Goal: Transaction & Acquisition: Obtain resource

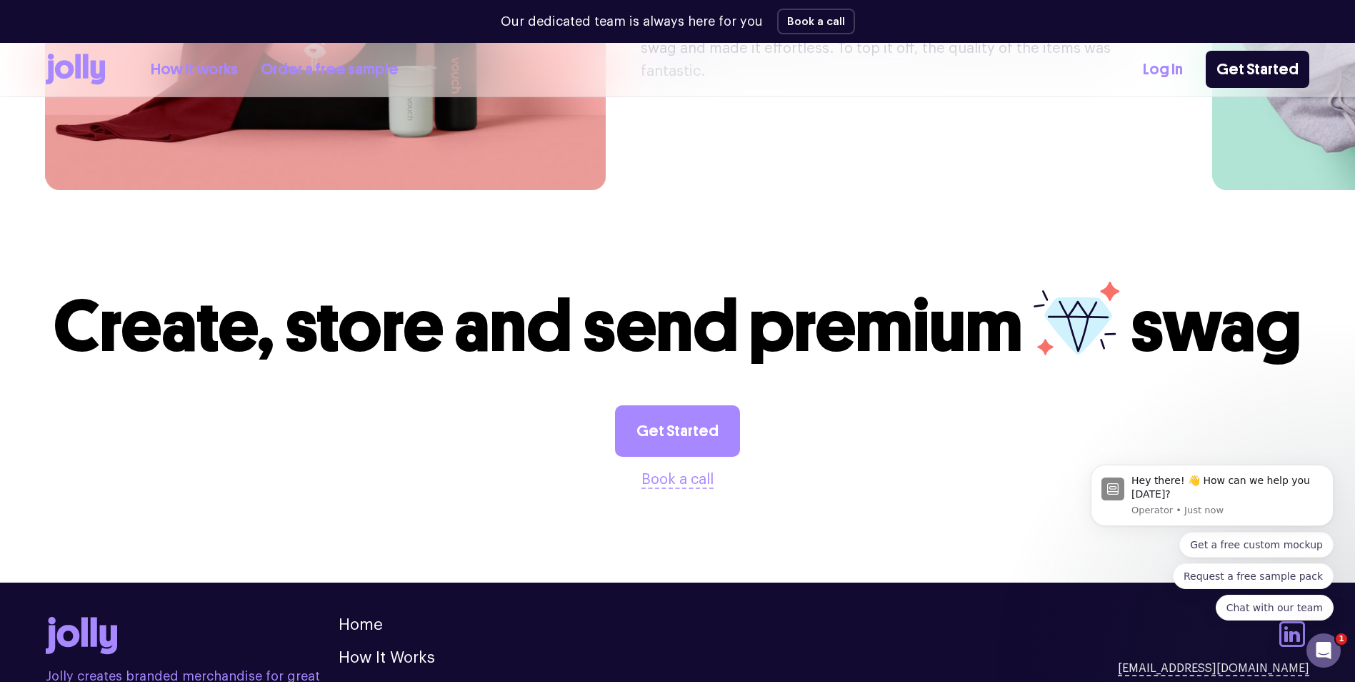
scroll to position [3950, 0]
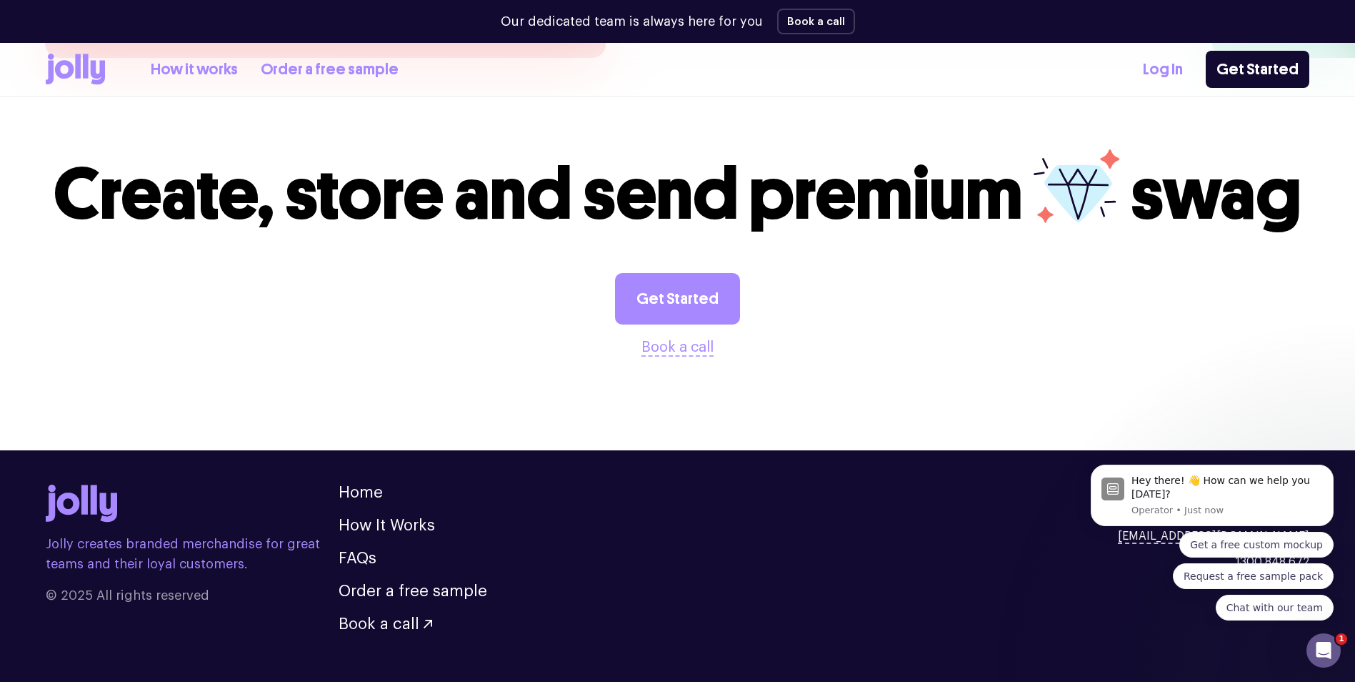
click at [629, 519] on div "Jolly creates branded merchandise for great teams and their loyal customers. © …" at bounding box center [678, 557] width 1264 height 147
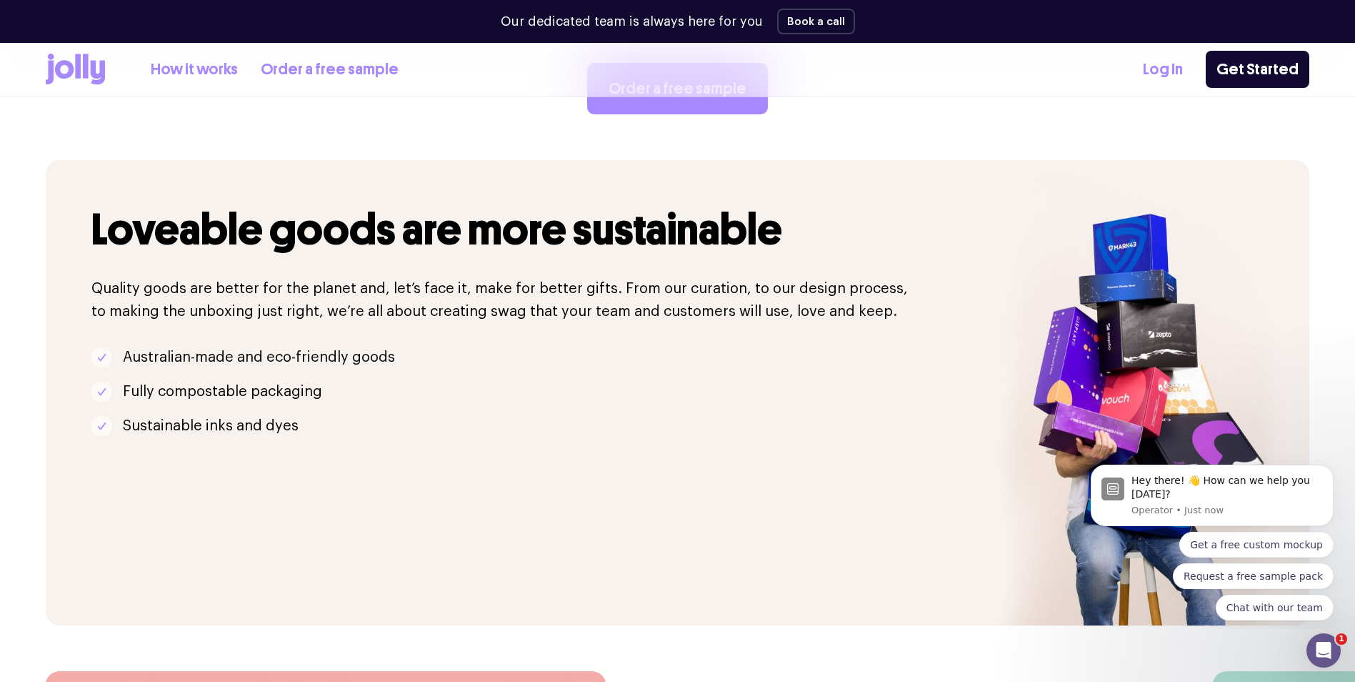
scroll to position [2735, 0]
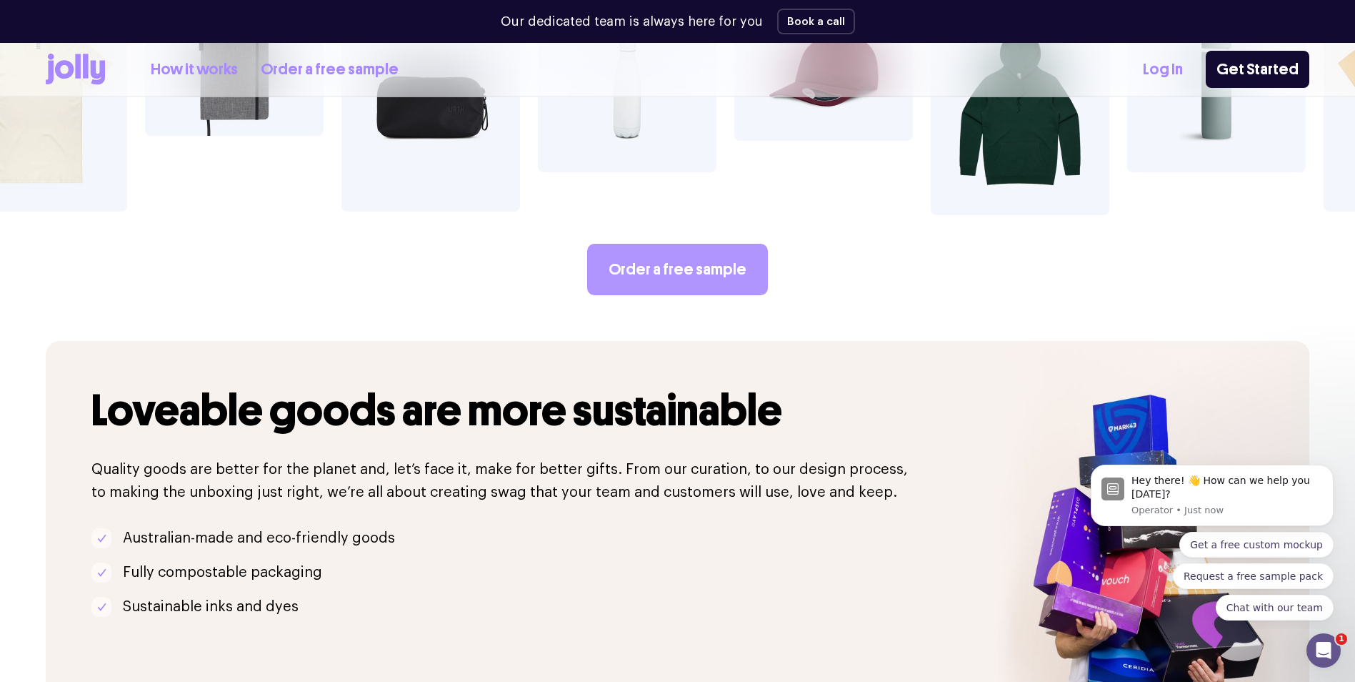
click at [668, 244] on link "Order a free sample" at bounding box center [677, 269] width 181 height 51
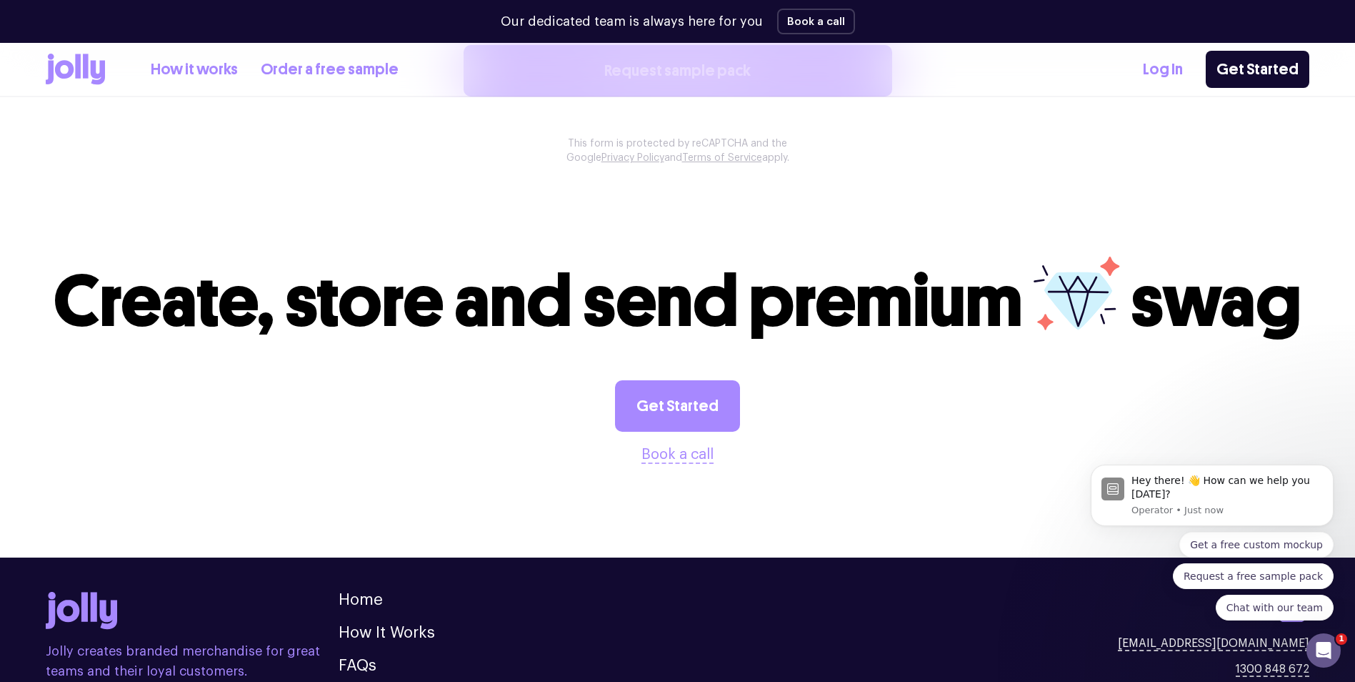
scroll to position [1477, 0]
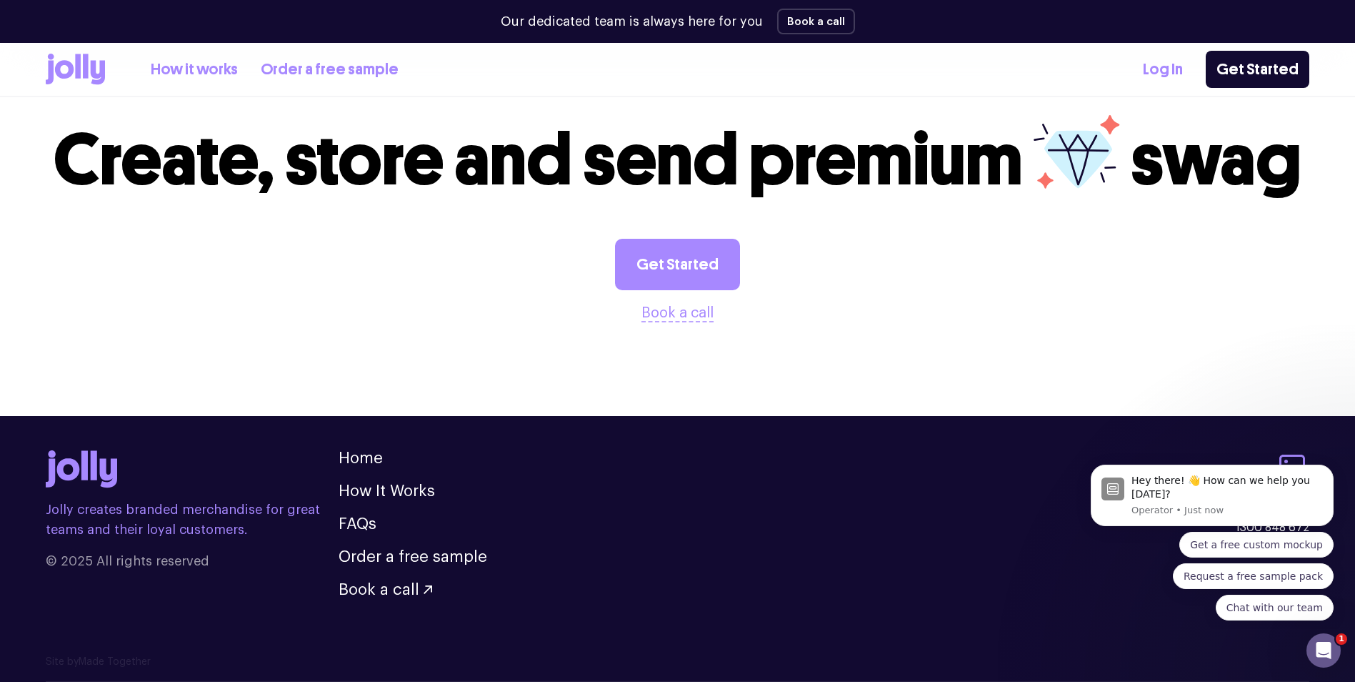
click at [89, 73] on icon at bounding box center [75, 69] width 59 height 31
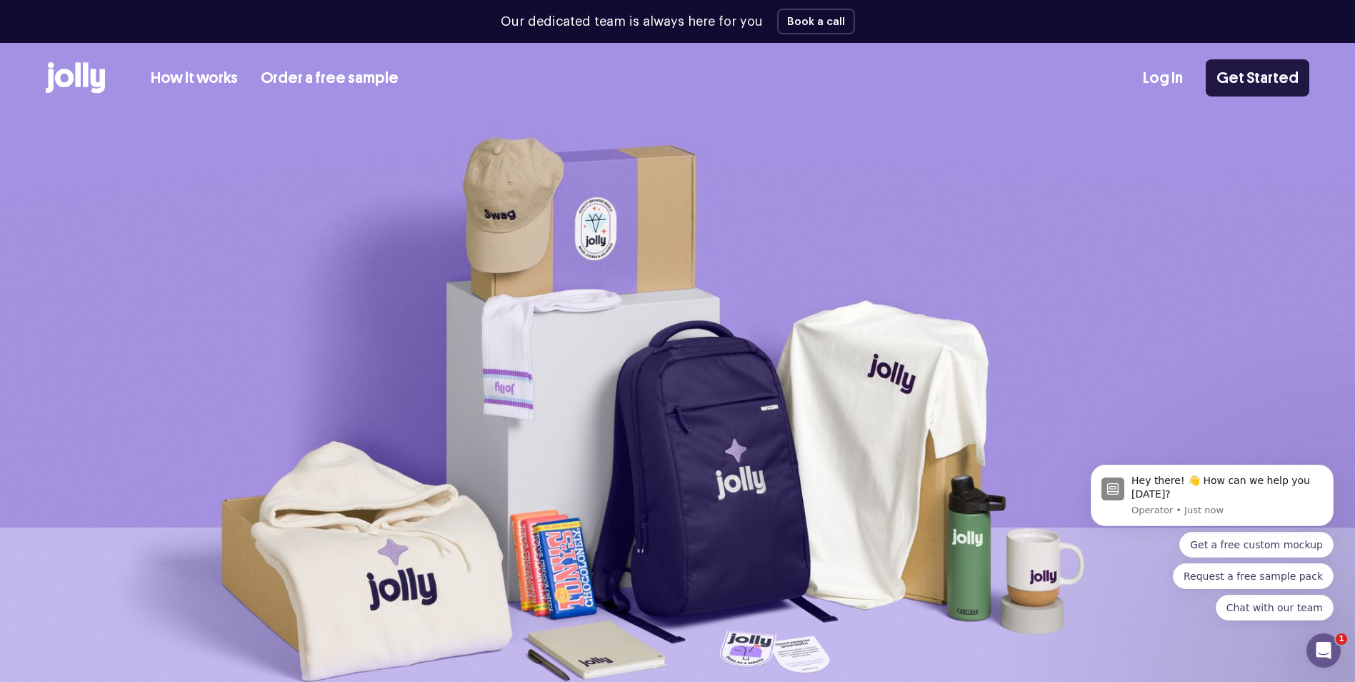
click at [1239, 79] on link "Get Started" at bounding box center [1258, 77] width 104 height 37
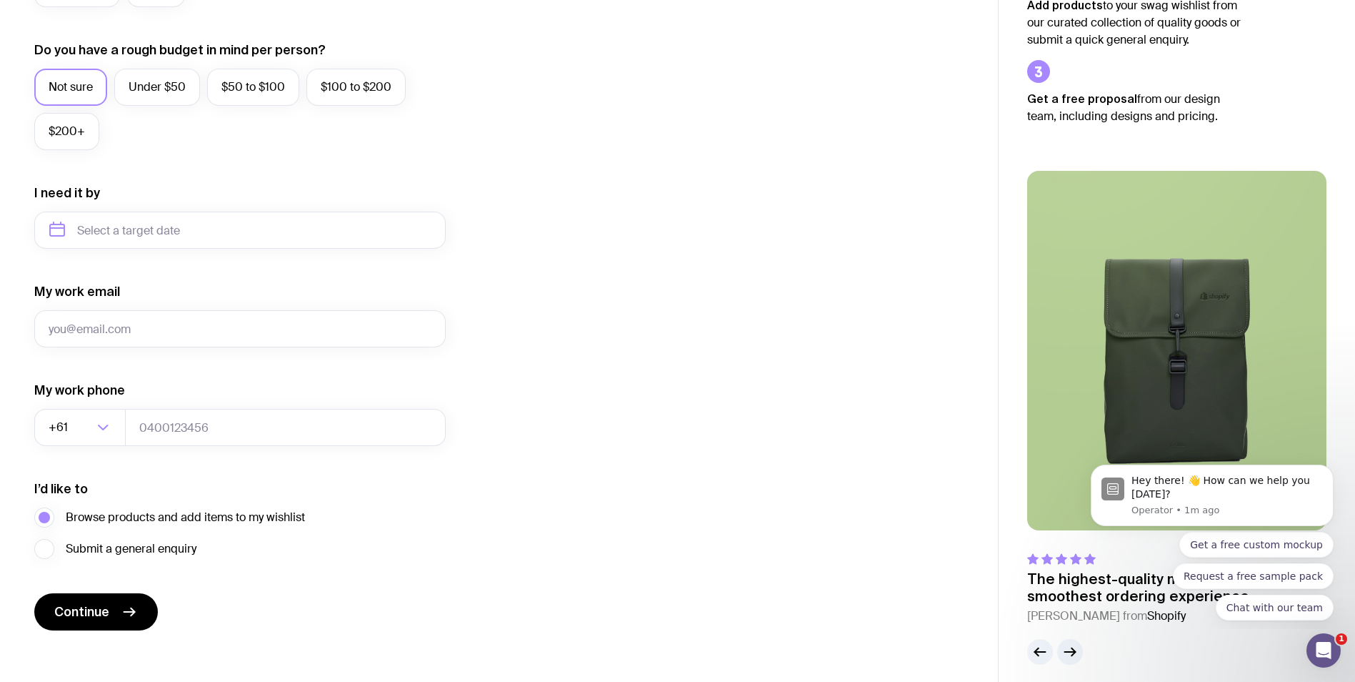
scroll to position [533, 0]
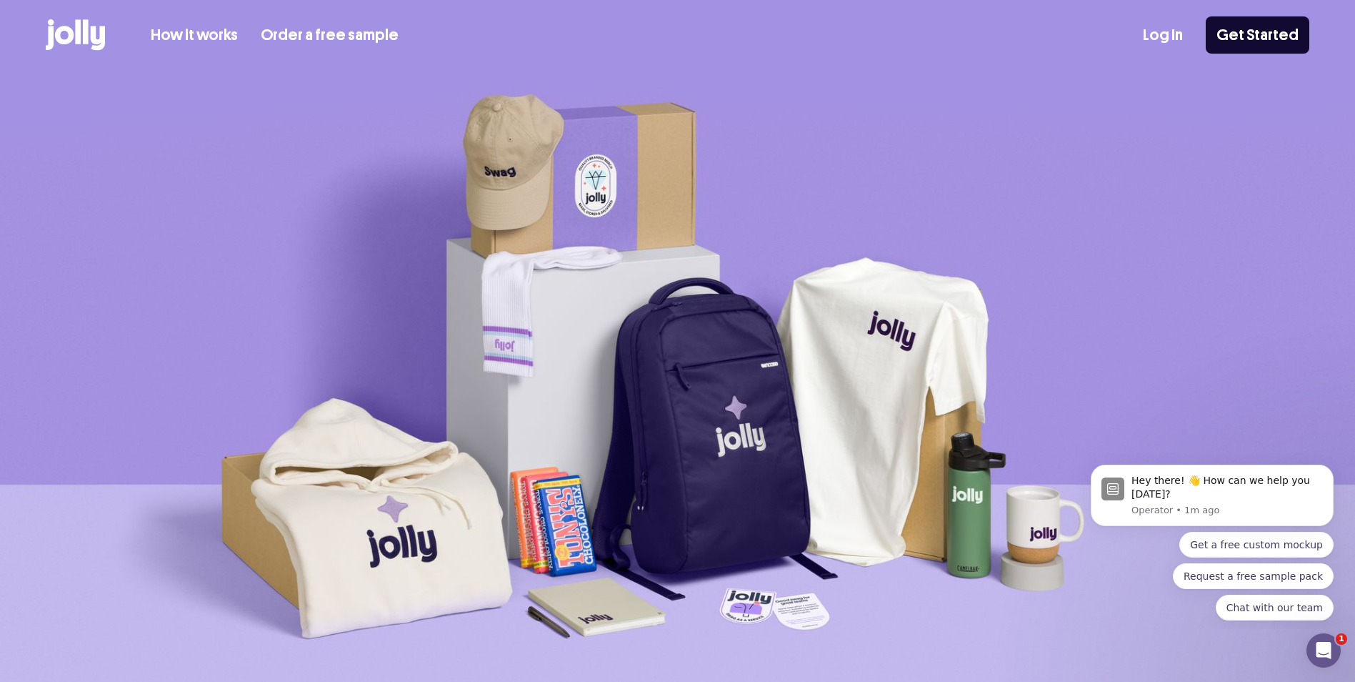
click at [845, 368] on img at bounding box center [677, 391] width 1355 height 641
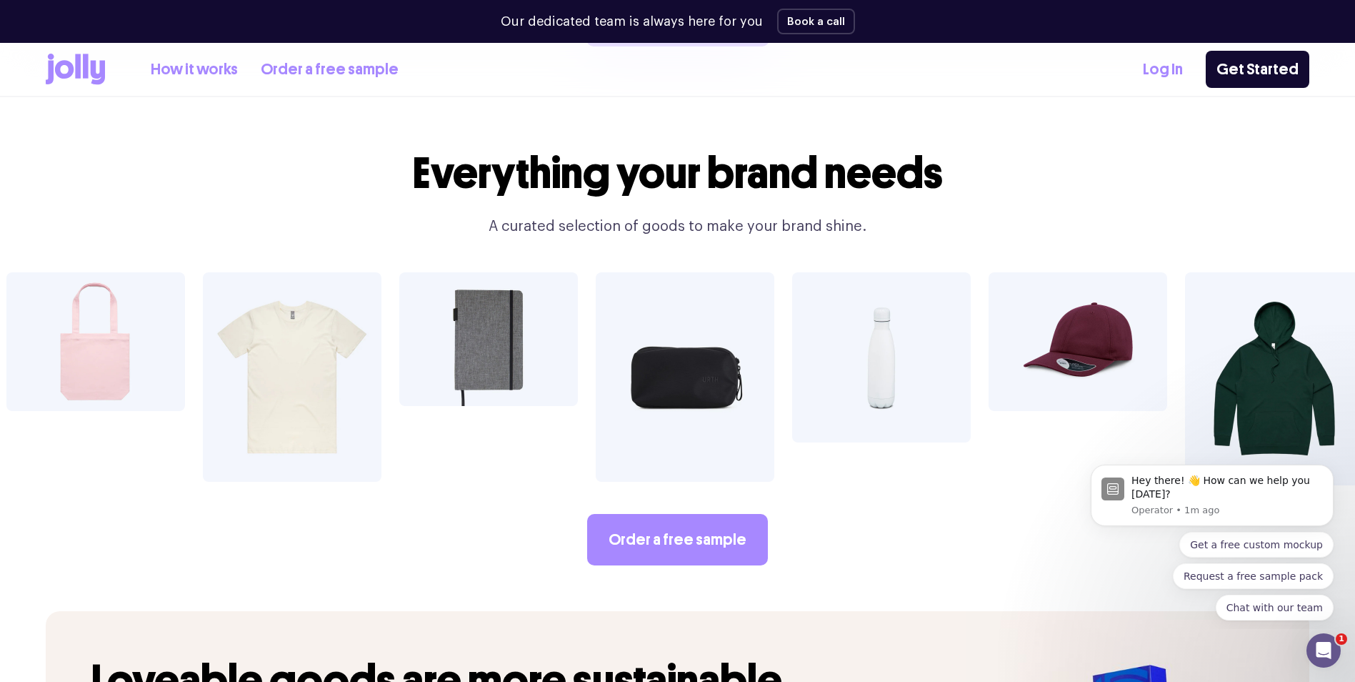
scroll to position [2472, 0]
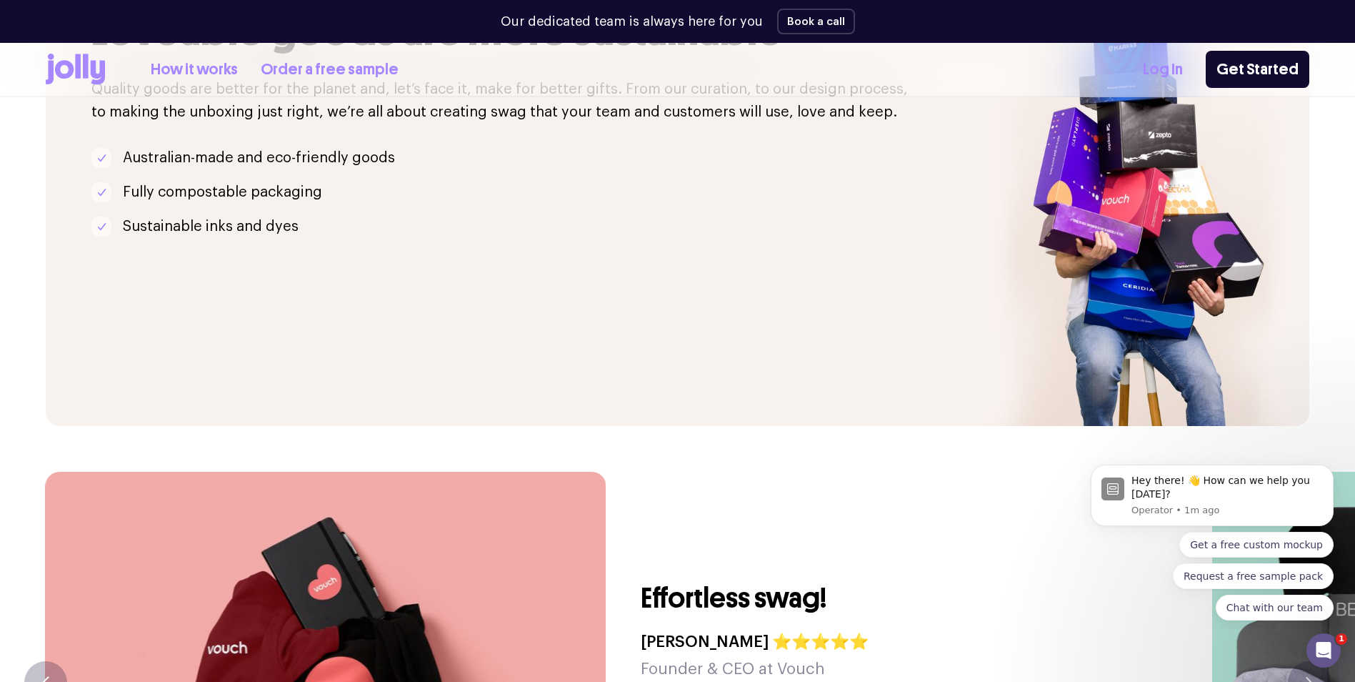
drag, startPoint x: 533, startPoint y: 252, endPoint x: 526, endPoint y: 255, distance: 8.0
click at [532, 254] on div "Loveable goods are more sustainable Quality goods are better for the planet and…" at bounding box center [506, 193] width 921 height 465
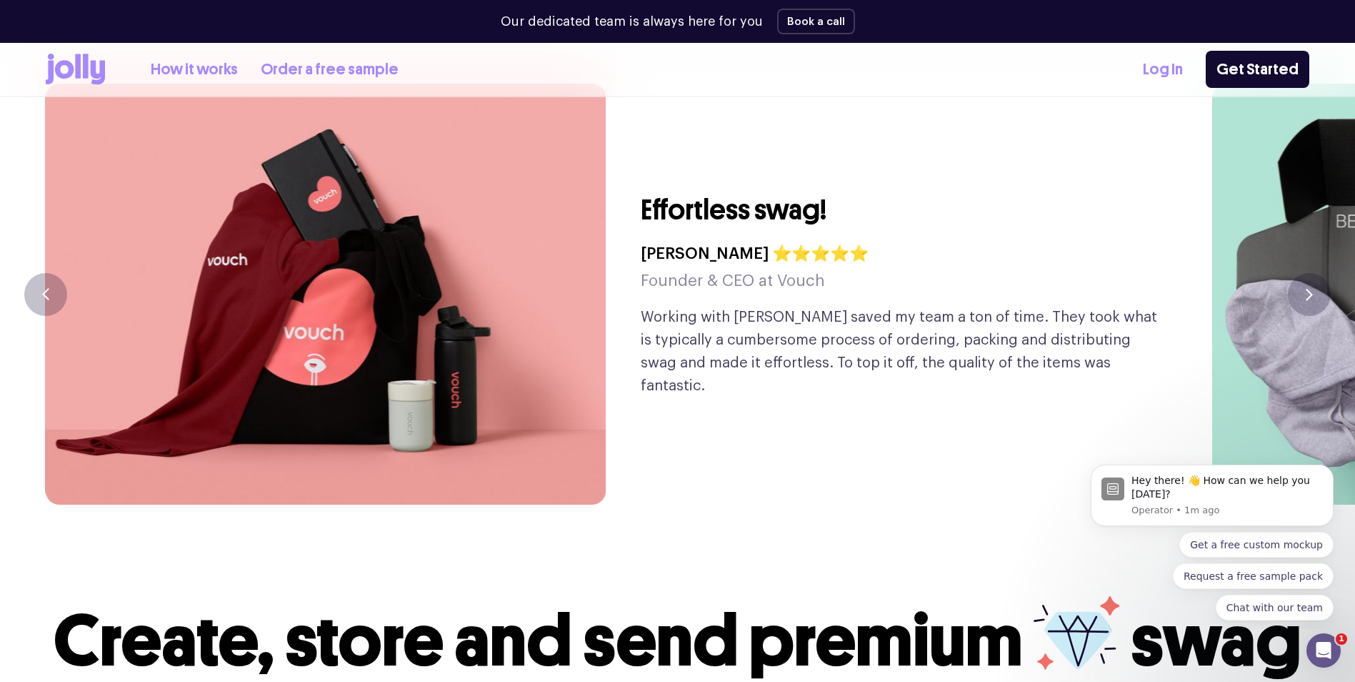
scroll to position [3427, 0]
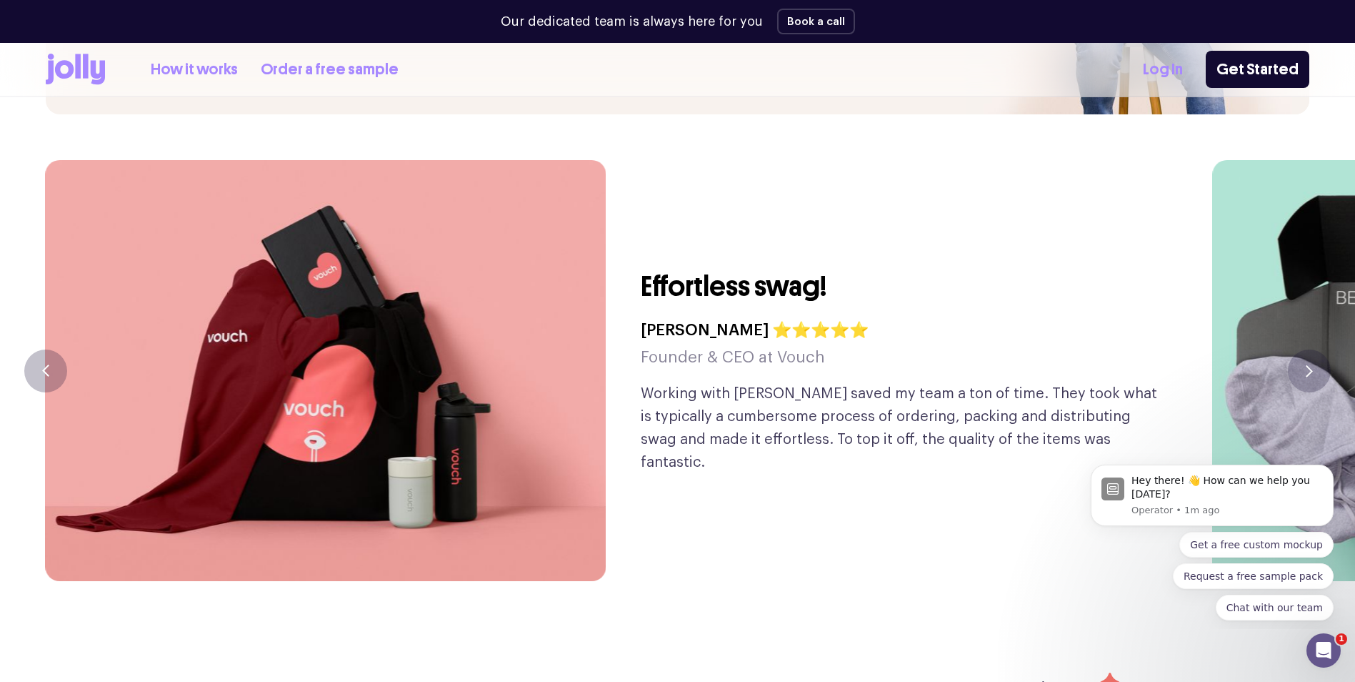
click at [262, 316] on img at bounding box center [325, 370] width 561 height 421
click at [1319, 349] on button "button" at bounding box center [1309, 370] width 43 height 43
